Goal: Task Accomplishment & Management: Use online tool/utility

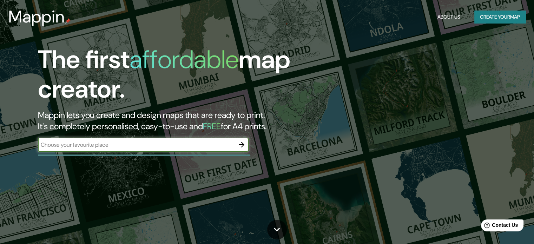
click at [245, 148] on icon "button" at bounding box center [241, 144] width 8 height 8
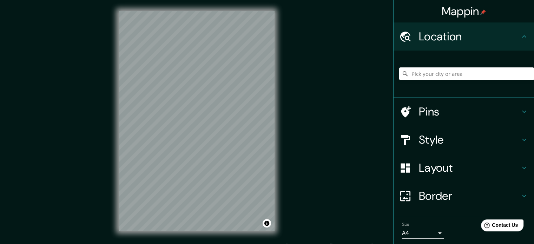
click at [274, 113] on div "© Mapbox © OpenStreetMap Improve this map" at bounding box center [197, 121] width 178 height 242
click at [316, 99] on div "Mappin Location Pins Style Layout Border Choose a border. Hint : you can make l…" at bounding box center [267, 126] width 534 height 253
click at [286, 132] on div "Mappin Location Pins Style Layout Border Choose a border. Hint : you can make l…" at bounding box center [267, 126] width 534 height 253
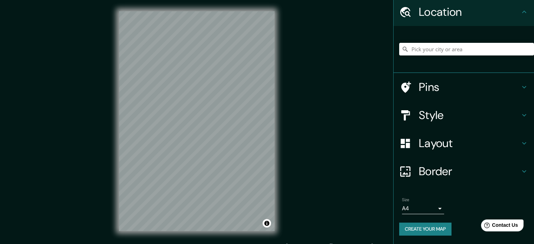
scroll to position [24, 0]
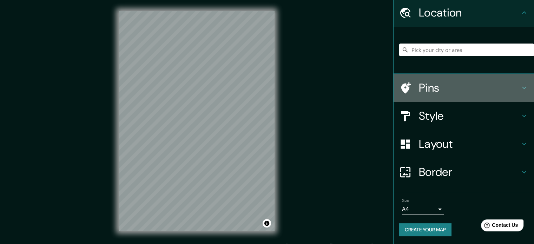
click at [456, 84] on h4 "Pins" at bounding box center [469, 88] width 101 height 14
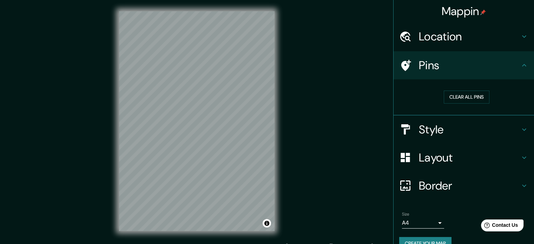
scroll to position [0, 0]
click at [483, 38] on h4 "Location" at bounding box center [469, 36] width 101 height 14
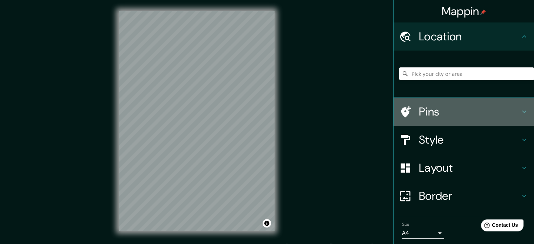
click at [444, 121] on div "Pins" at bounding box center [463, 112] width 140 height 28
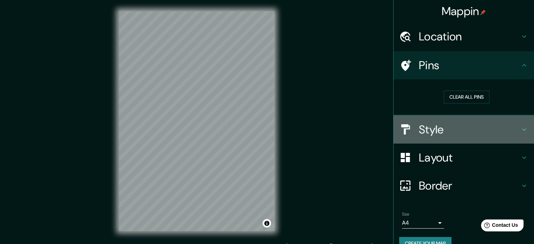
click at [449, 121] on div "Style" at bounding box center [463, 129] width 140 height 28
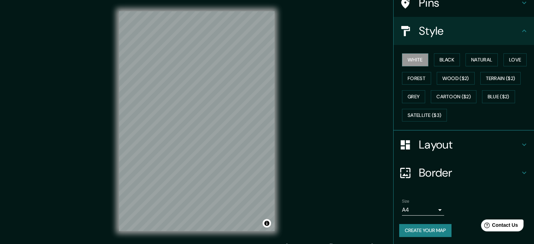
click at [439, 143] on h4 "Layout" at bounding box center [469, 145] width 101 height 14
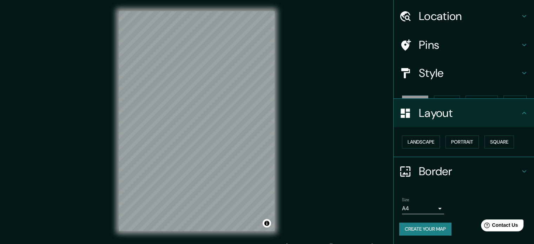
scroll to position [8, 0]
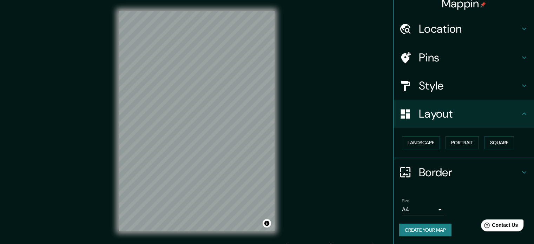
click at [450, 173] on h4 "Border" at bounding box center [469, 172] width 101 height 14
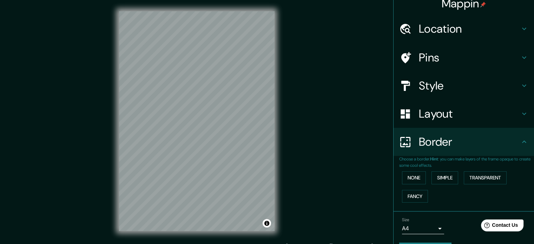
scroll to position [27, 0]
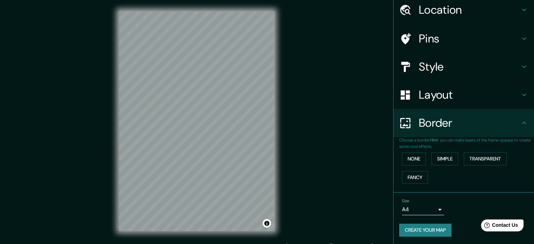
click at [316, 142] on div "Mappin Location Pins Style Layout Border Choose a border. Hint : you can make l…" at bounding box center [267, 126] width 534 height 253
